Goal: Find contact information: Find contact information

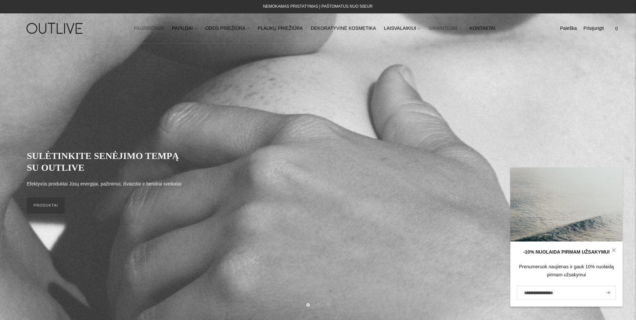
click at [433, 26] on link "GAMINTOJAI" at bounding box center [444, 28] width 33 height 15
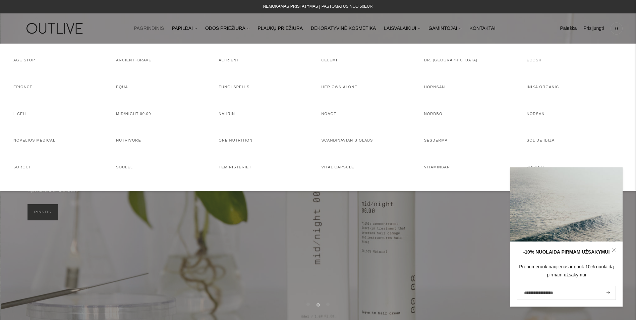
click at [428, 170] on h4 "VITAMINBAR" at bounding box center [472, 167] width 96 height 7
drag, startPoint x: 422, startPoint y: 246, endPoint x: 424, endPoint y: 241, distance: 5.2
click at [423, 245] on div at bounding box center [318, 160] width 636 height 320
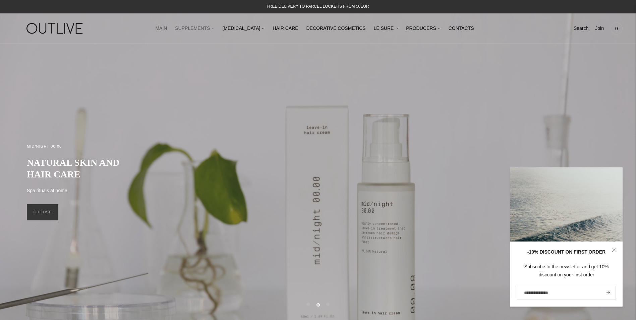
click at [199, 26] on font "SUPPLEMENTS" at bounding box center [192, 28] width 35 height 7
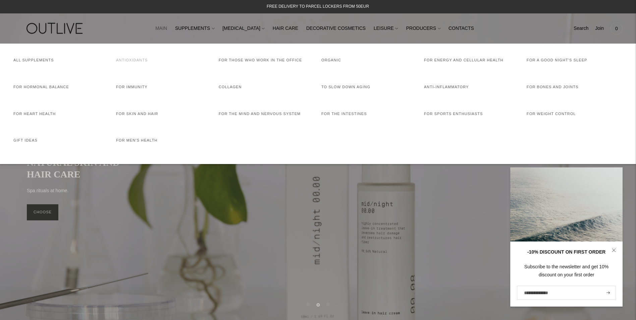
click at [131, 59] on link "Antioxidants" at bounding box center [132, 60] width 32 height 4
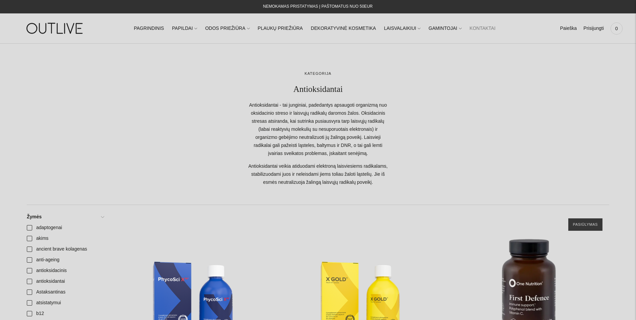
click at [482, 26] on link "KONTAKTAI" at bounding box center [483, 28] width 26 height 15
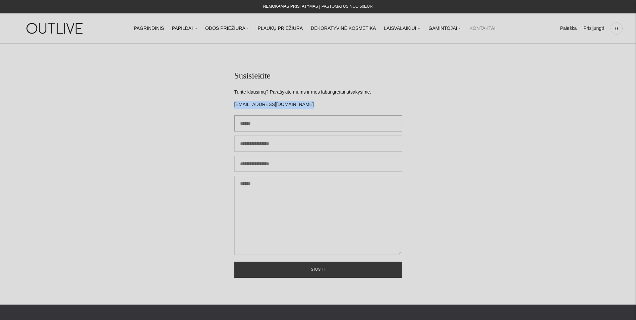
drag, startPoint x: 204, startPoint y: 106, endPoint x: 339, endPoint y: 117, distance: 135.2
click at [339, 117] on section "Susisiekite Turite klausimų? Parašykite mums ir mes labai greitai atsakysime. i…" at bounding box center [318, 174] width 636 height 261
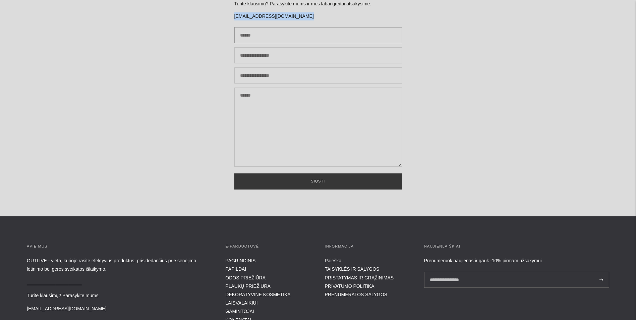
scroll to position [168, 0]
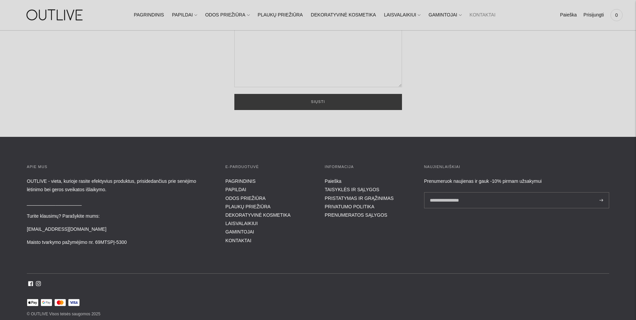
copy div "[EMAIL_ADDRESS][DOMAIN_NAME]"
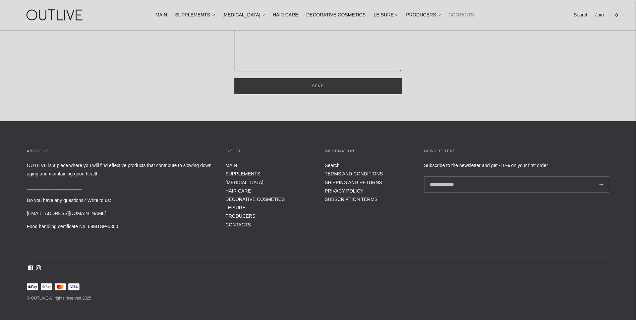
scroll to position [192, 0]
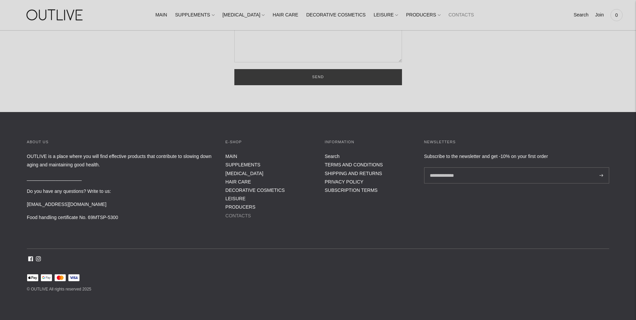
click at [244, 213] on link "CONTACTS" at bounding box center [237, 215] width 25 height 5
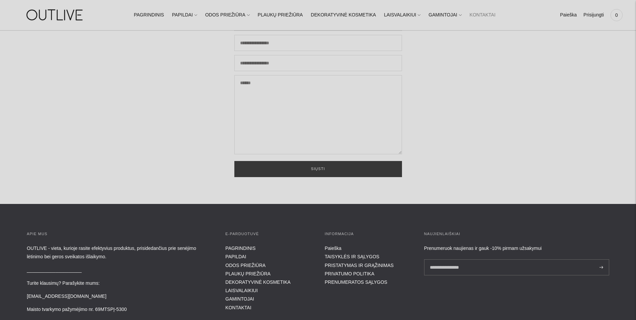
scroll to position [192, 0]
